Goal: Check status

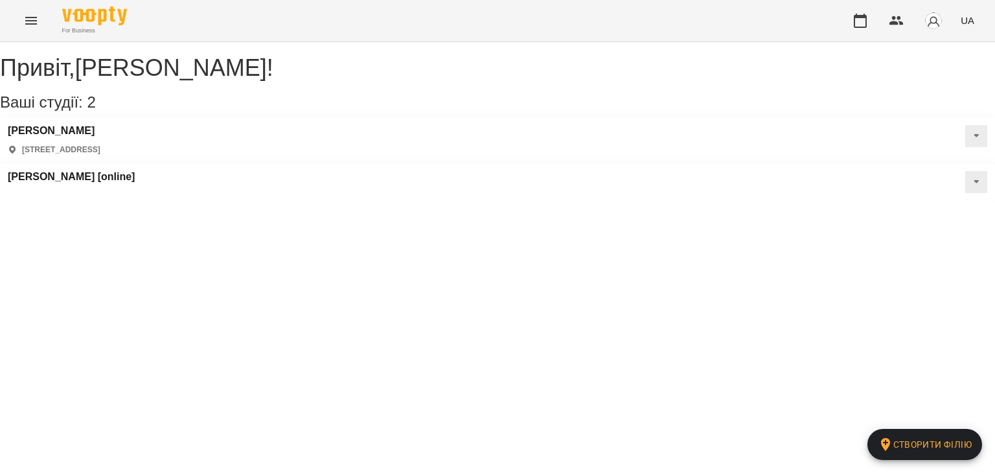
click at [26, 24] on icon "Menu" at bounding box center [31, 21] width 16 height 16
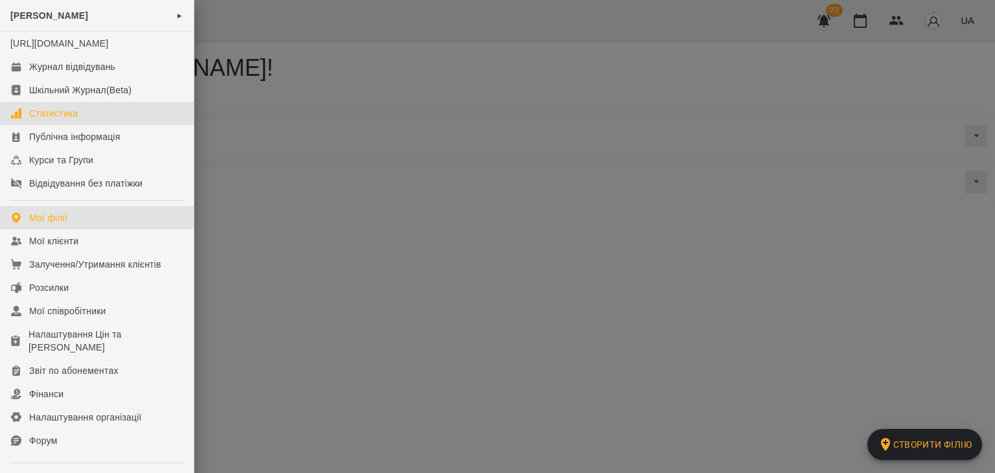
click at [52, 120] on div "Статистика" at bounding box center [53, 113] width 49 height 13
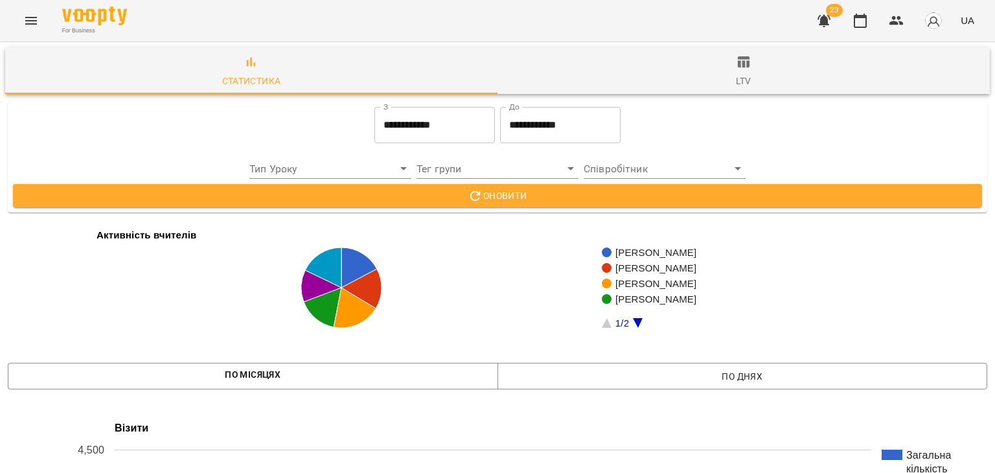
click at [411, 129] on input "**********" at bounding box center [434, 125] width 120 height 36
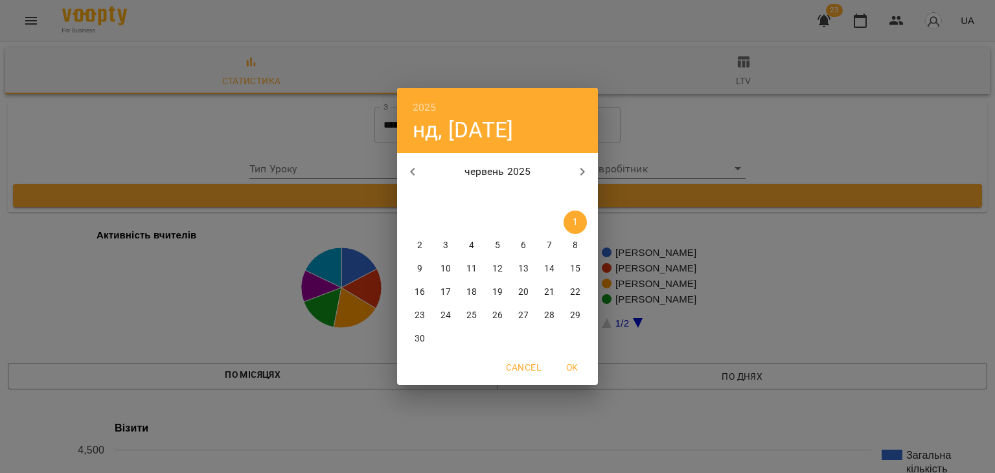
click at [419, 105] on h6 "2025" at bounding box center [424, 107] width 24 height 18
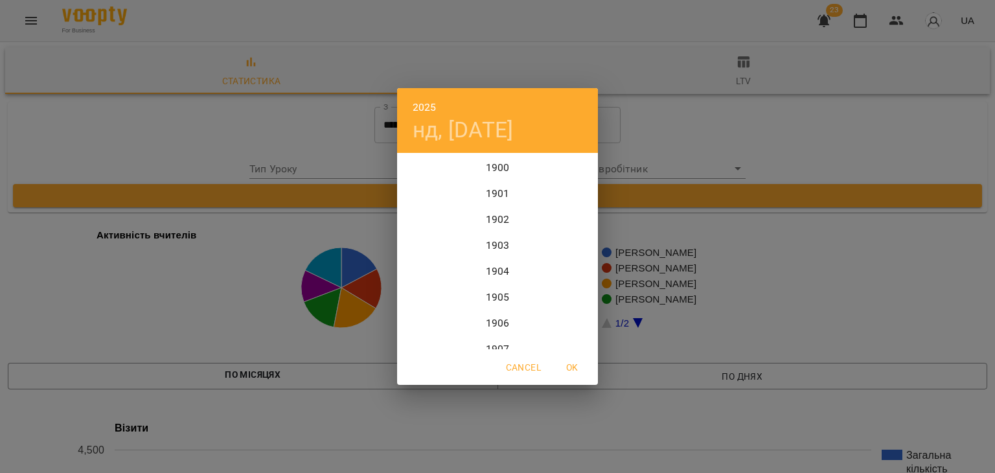
scroll to position [3160, 0]
click at [497, 218] on div "2024" at bounding box center [497, 220] width 201 height 26
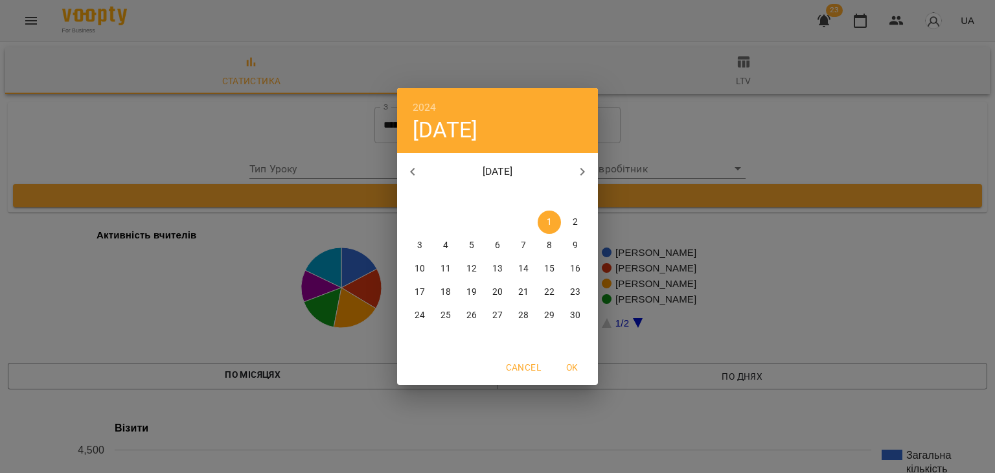
click at [401, 170] on button "button" at bounding box center [412, 171] width 31 height 31
click at [411, 168] on icon "button" at bounding box center [413, 172] width 16 height 16
drag, startPoint x: 528, startPoint y: 221, endPoint x: 567, endPoint y: 199, distance: 43.8
click at [528, 221] on span "1" at bounding box center [523, 222] width 23 height 13
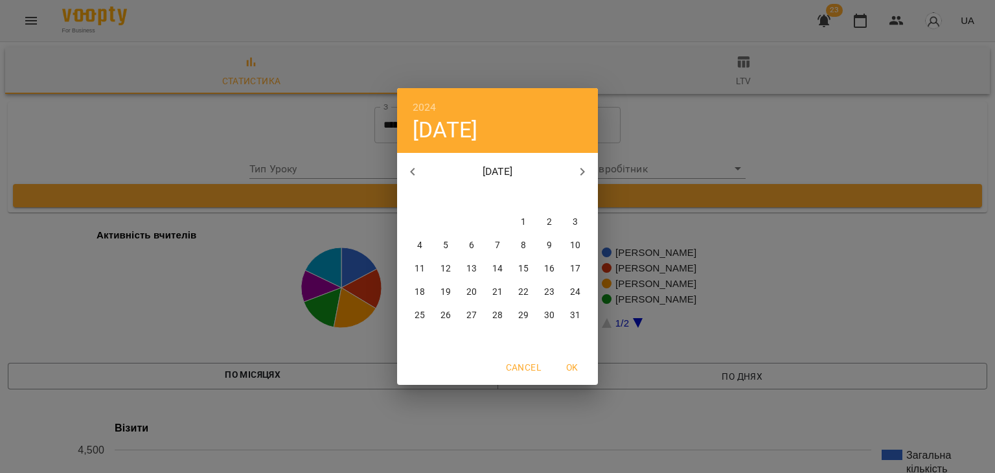
type input "**********"
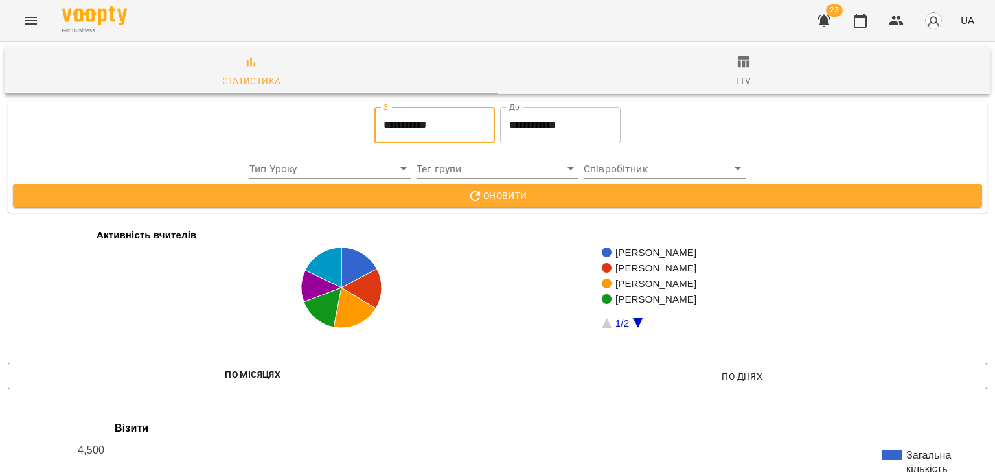
click at [580, 194] on span "Оновити" at bounding box center [497, 196] width 948 height 16
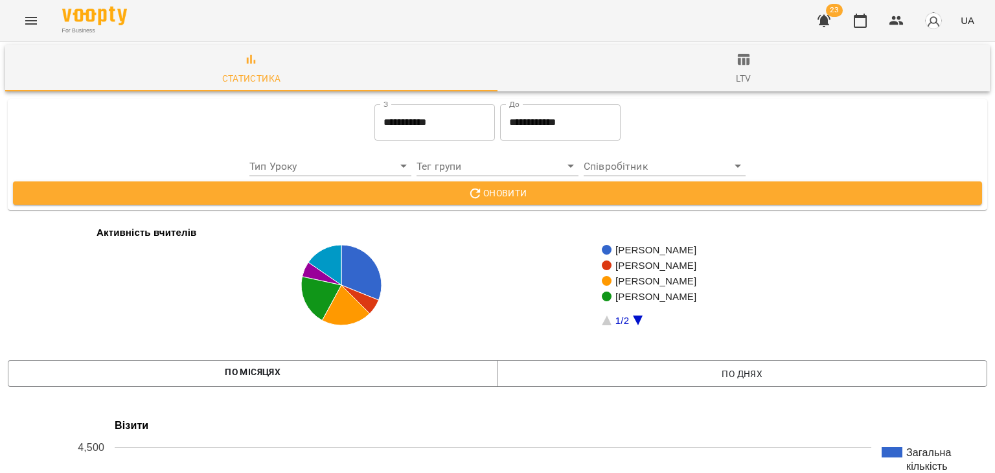
scroll to position [399, 0]
